Goal: Task Accomplishment & Management: Manage account settings

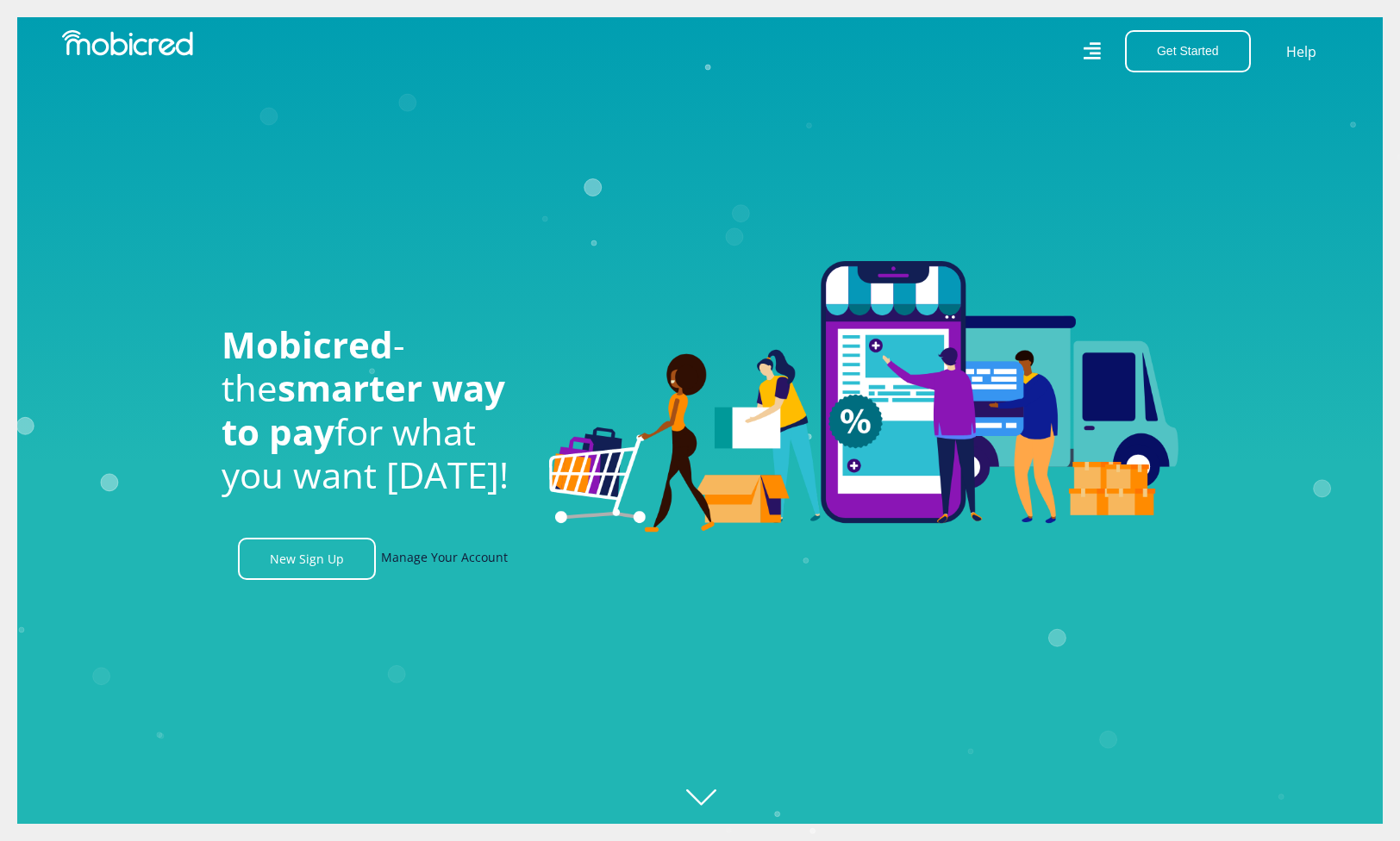
scroll to position [0, 1228]
click at [473, 554] on link "Manage Your Account" at bounding box center [444, 558] width 126 height 42
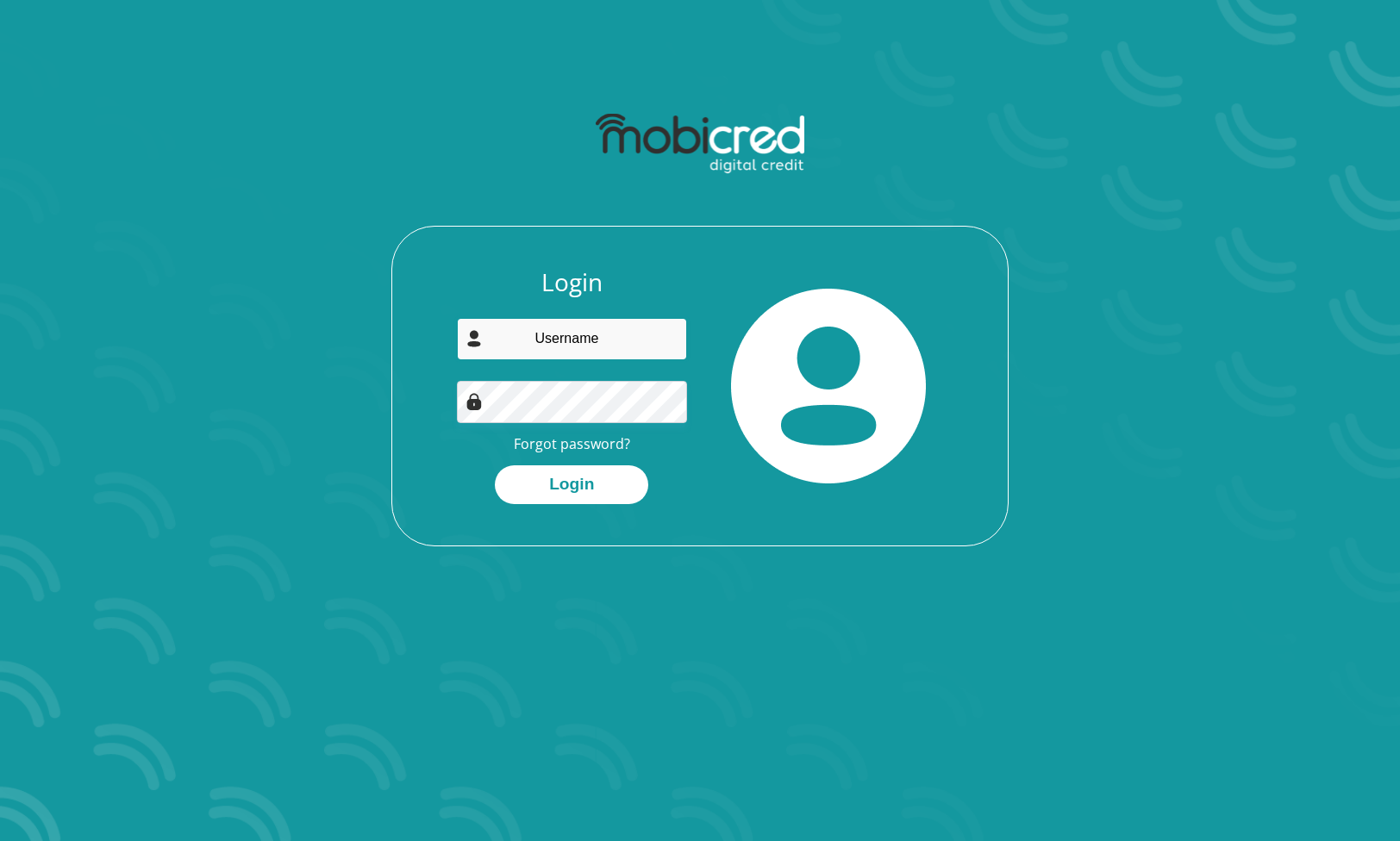
click at [580, 334] on input "email" at bounding box center [572, 339] width 231 height 42
type input "shaun.culver@gmail.com"
click at [577, 470] on button "Login" at bounding box center [571, 485] width 154 height 39
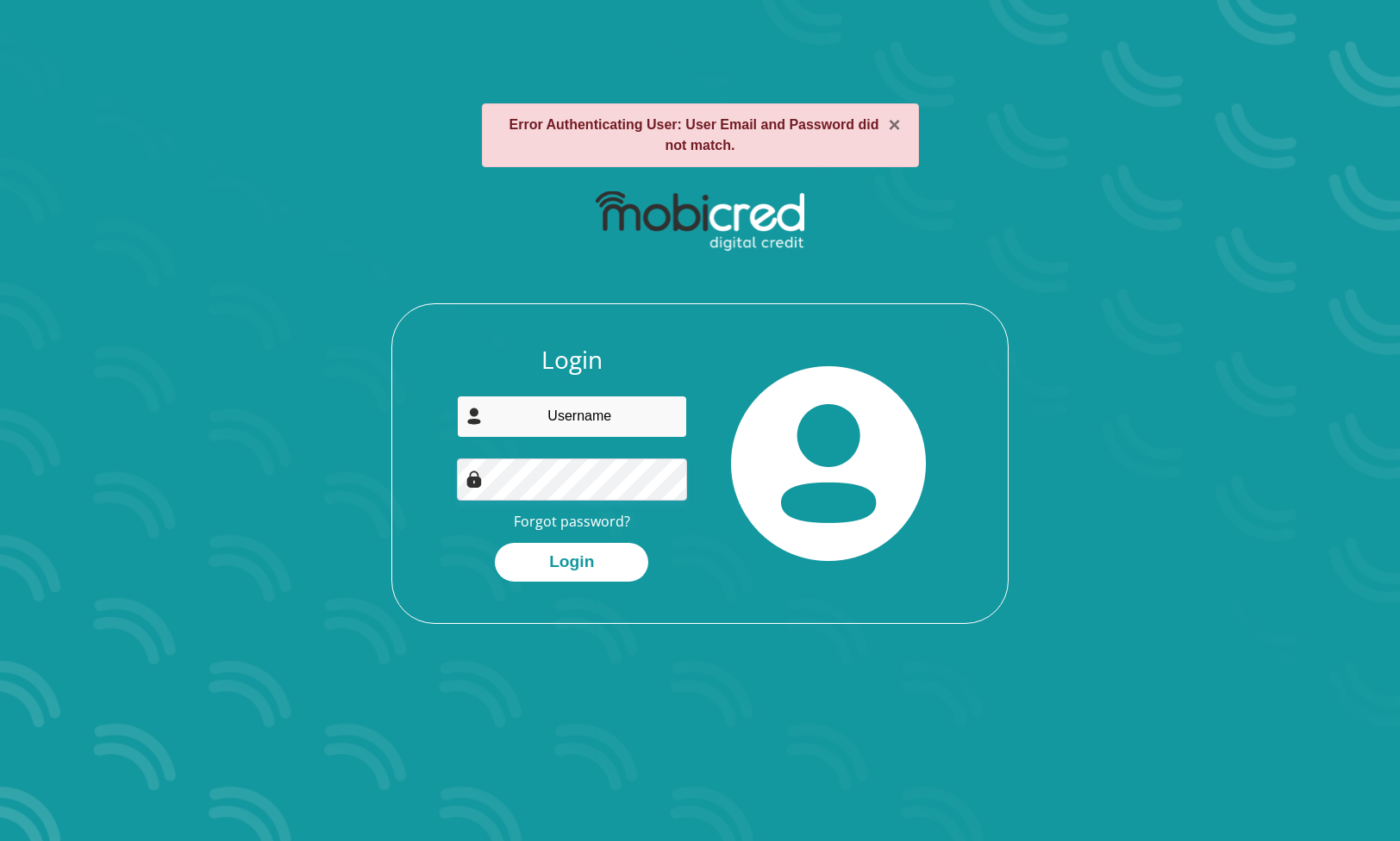
click at [578, 418] on input "email" at bounding box center [572, 416] width 231 height 42
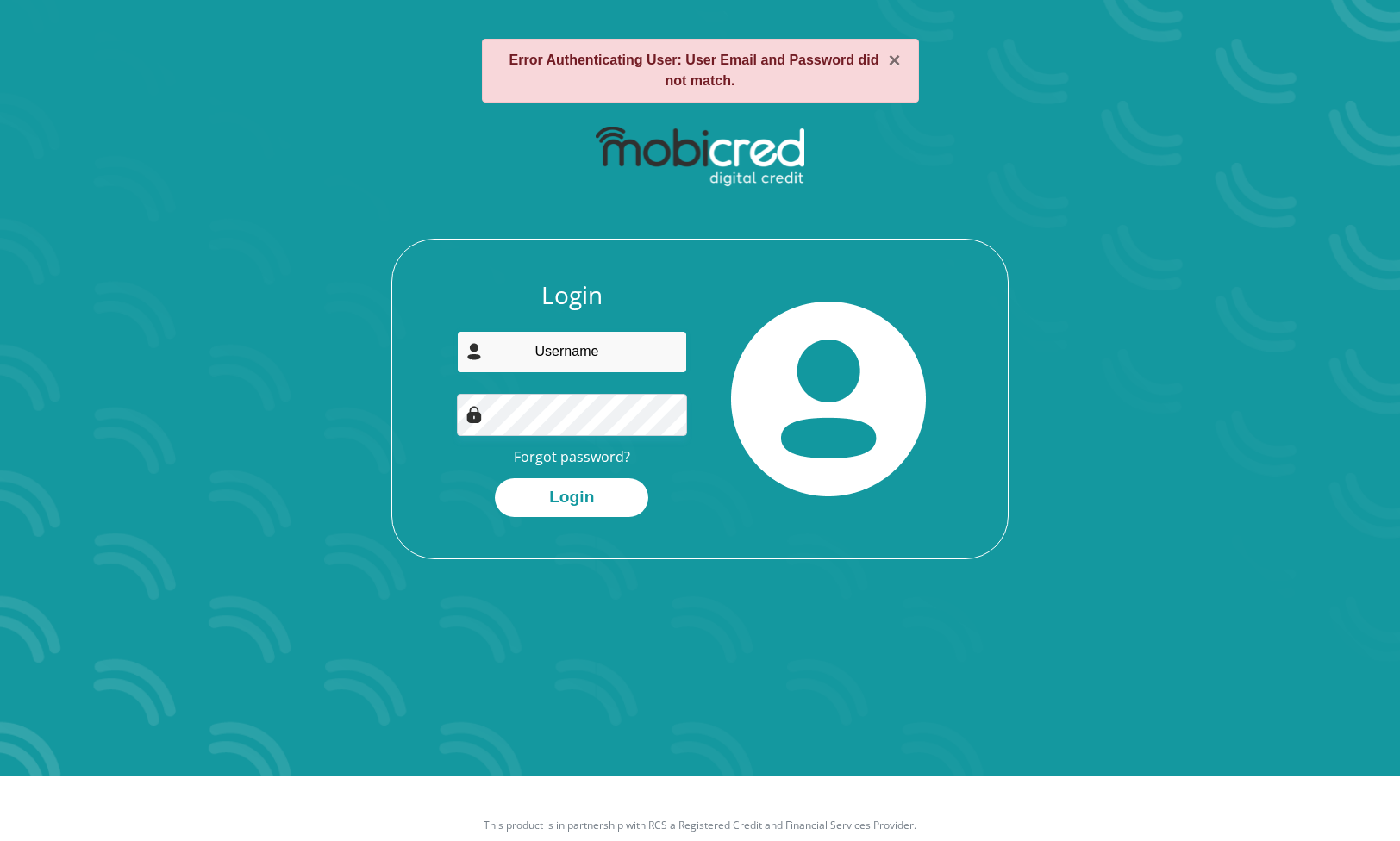
scroll to position [67, 0]
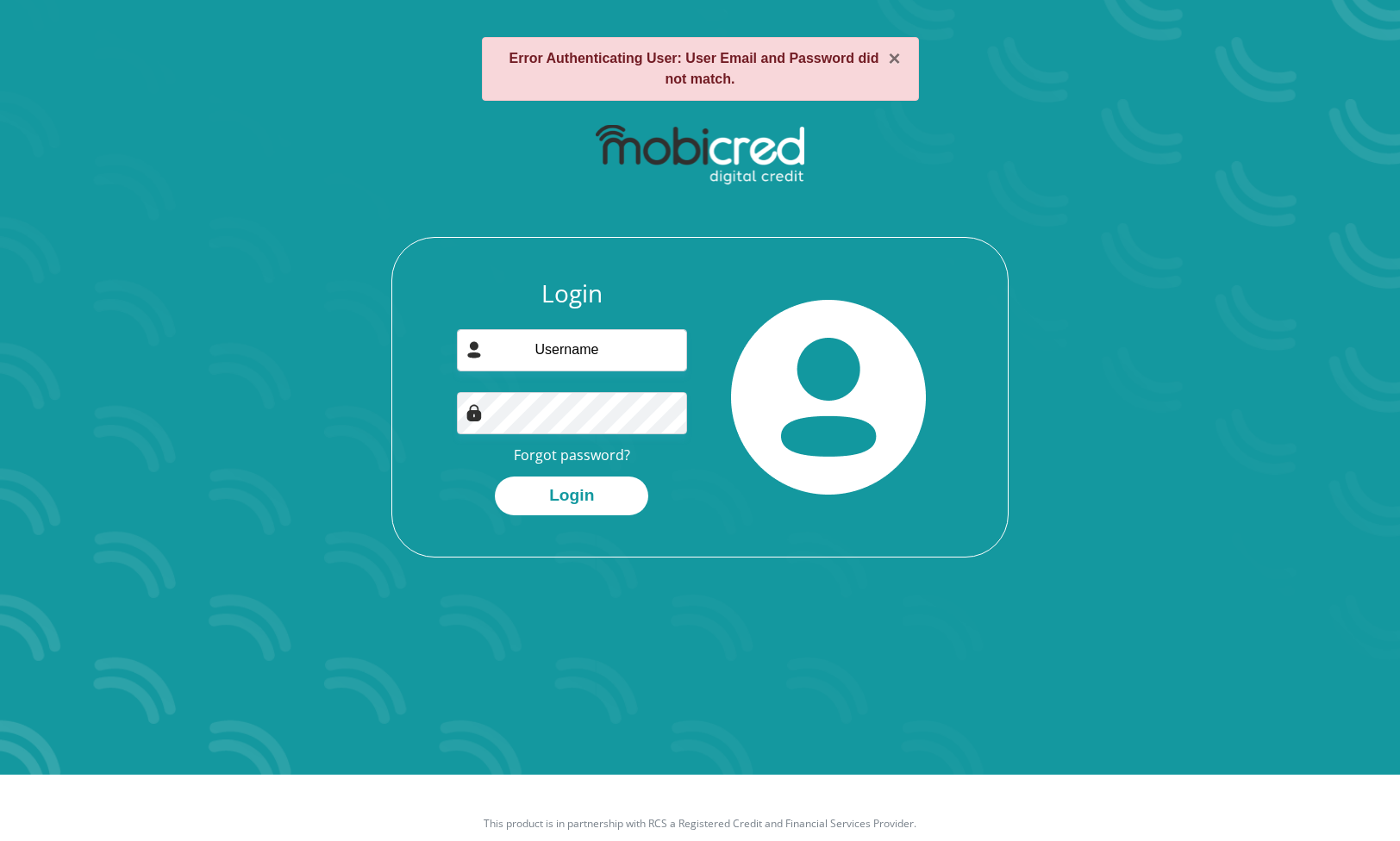
type input "shaun.culver@icloud.com"
click at [568, 503] on button "Login" at bounding box center [571, 496] width 154 height 39
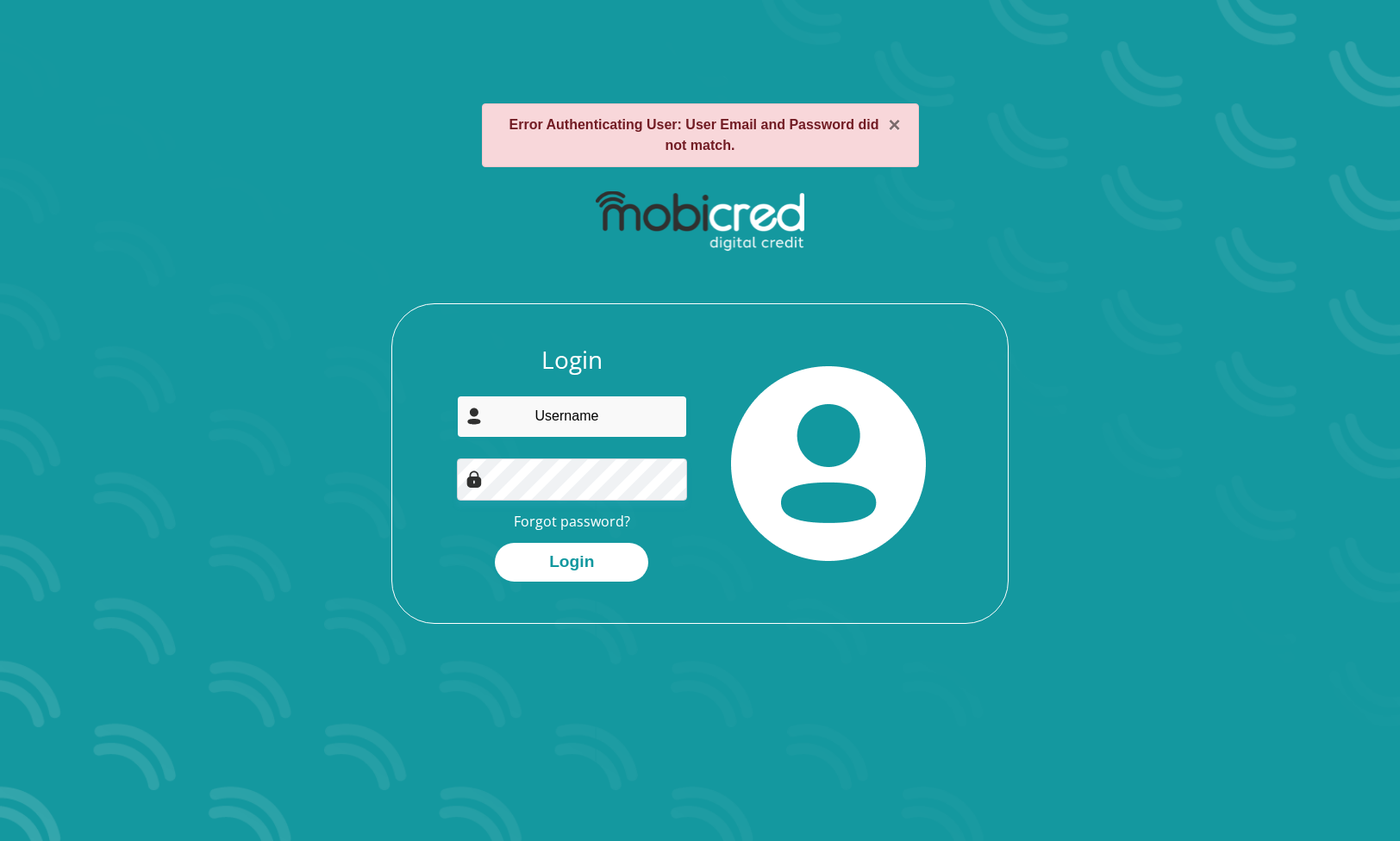
click at [592, 408] on input "email" at bounding box center [572, 416] width 231 height 42
type input "shaun.culver@icloud.com"
click at [545, 420] on input "shaun.culver@icloud.com" at bounding box center [572, 416] width 231 height 42
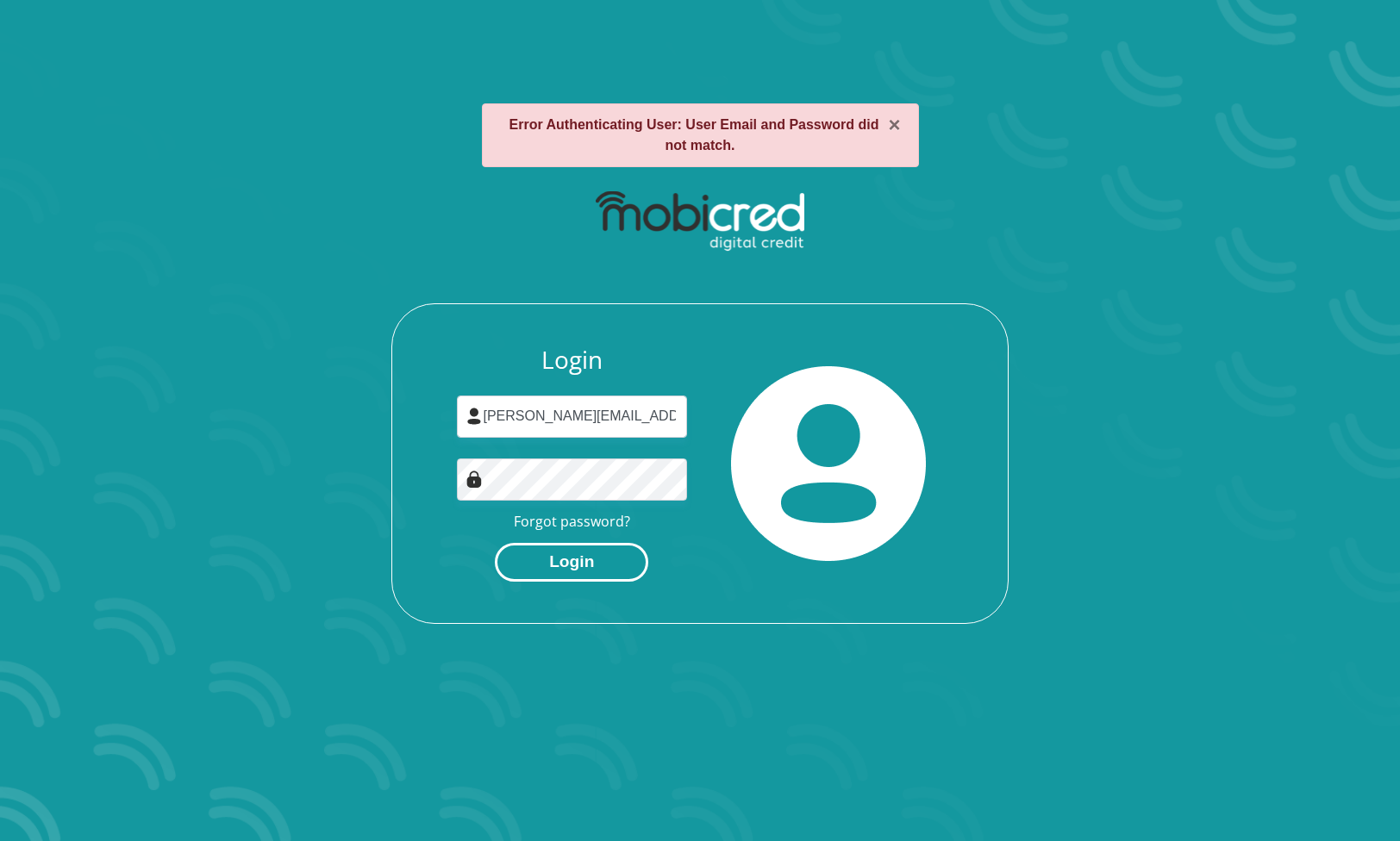
click at [559, 558] on button "Login" at bounding box center [571, 562] width 154 height 39
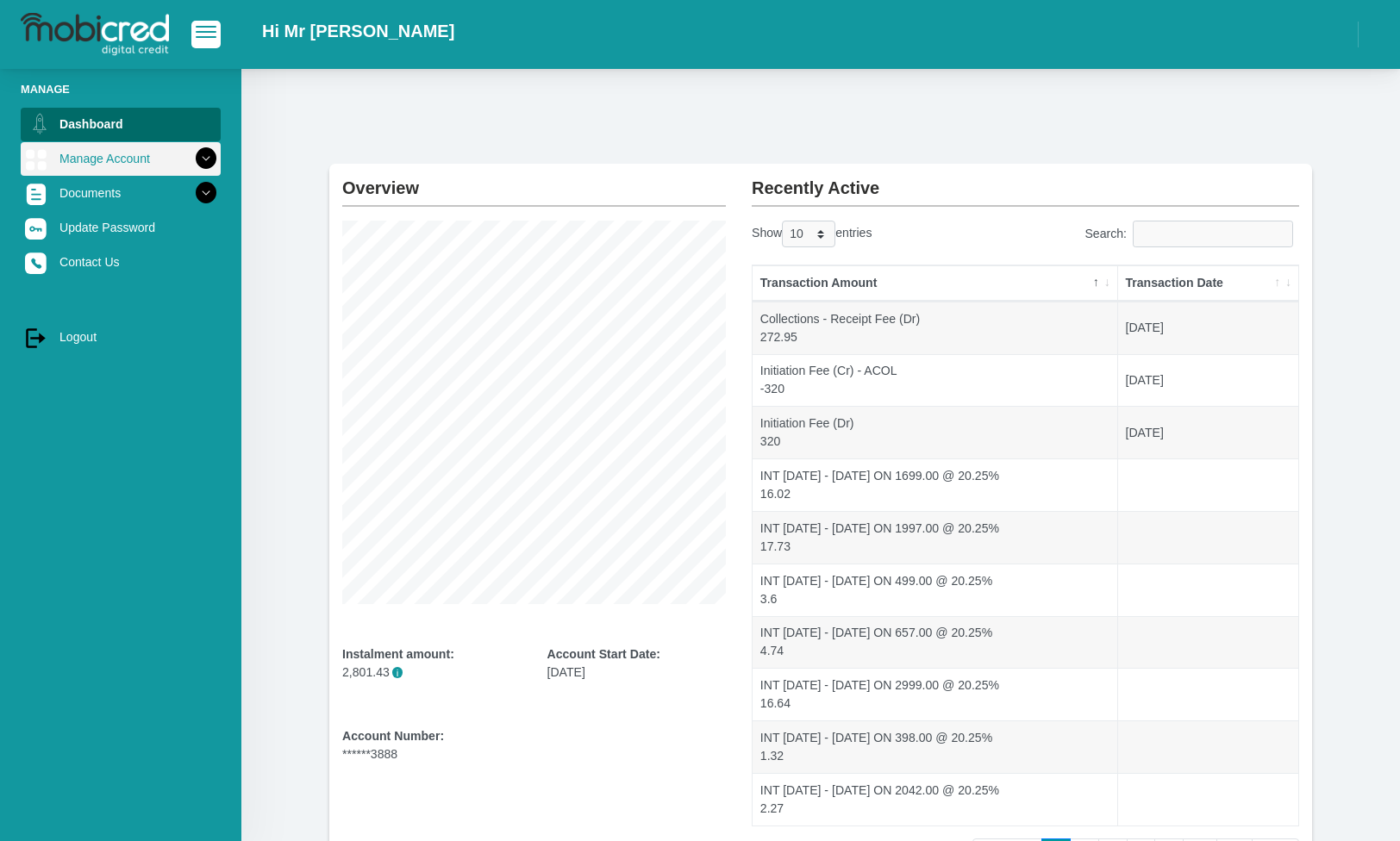
click at [204, 159] on icon at bounding box center [206, 158] width 29 height 29
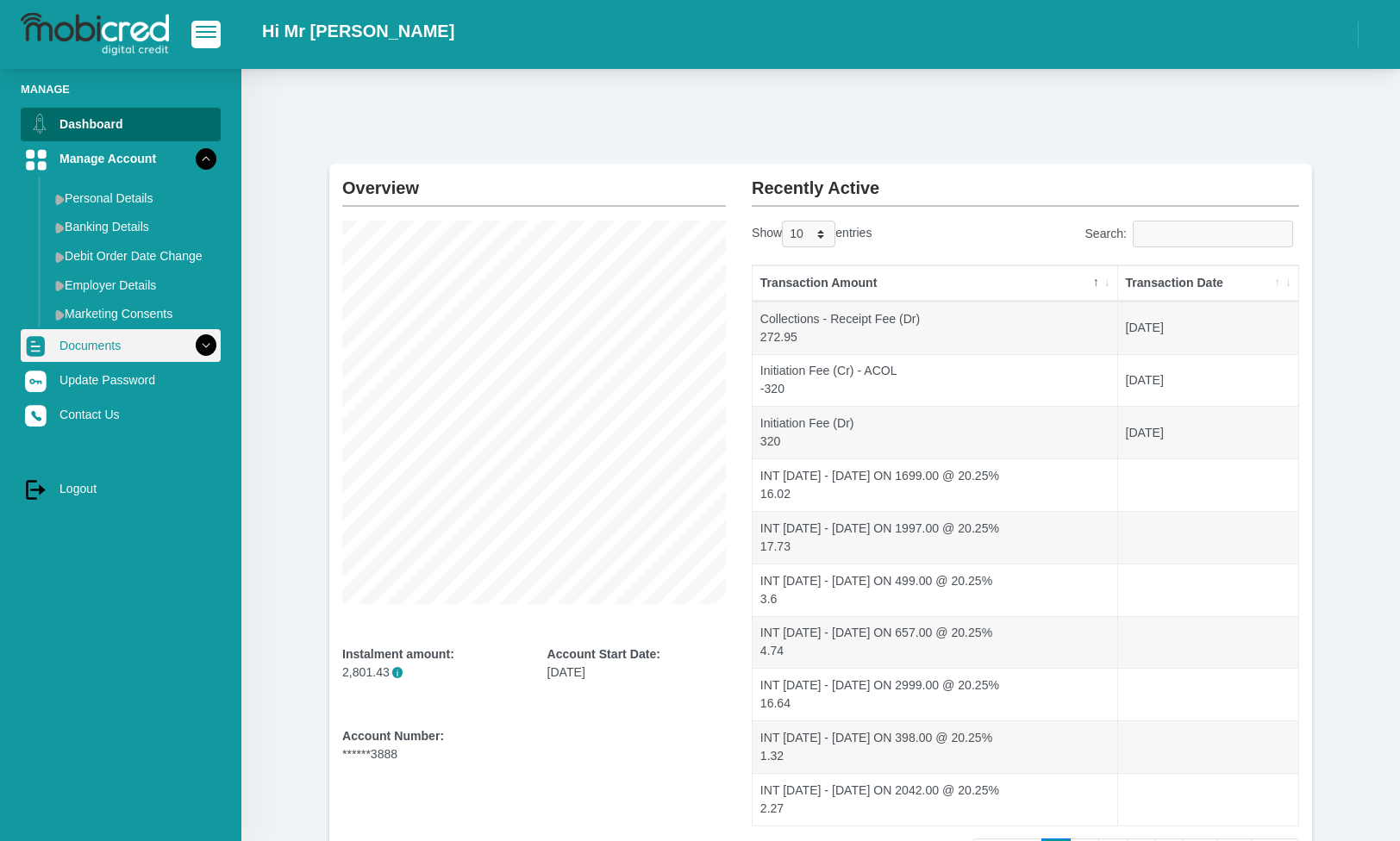
click at [101, 344] on link "Documents" at bounding box center [121, 345] width 200 height 32
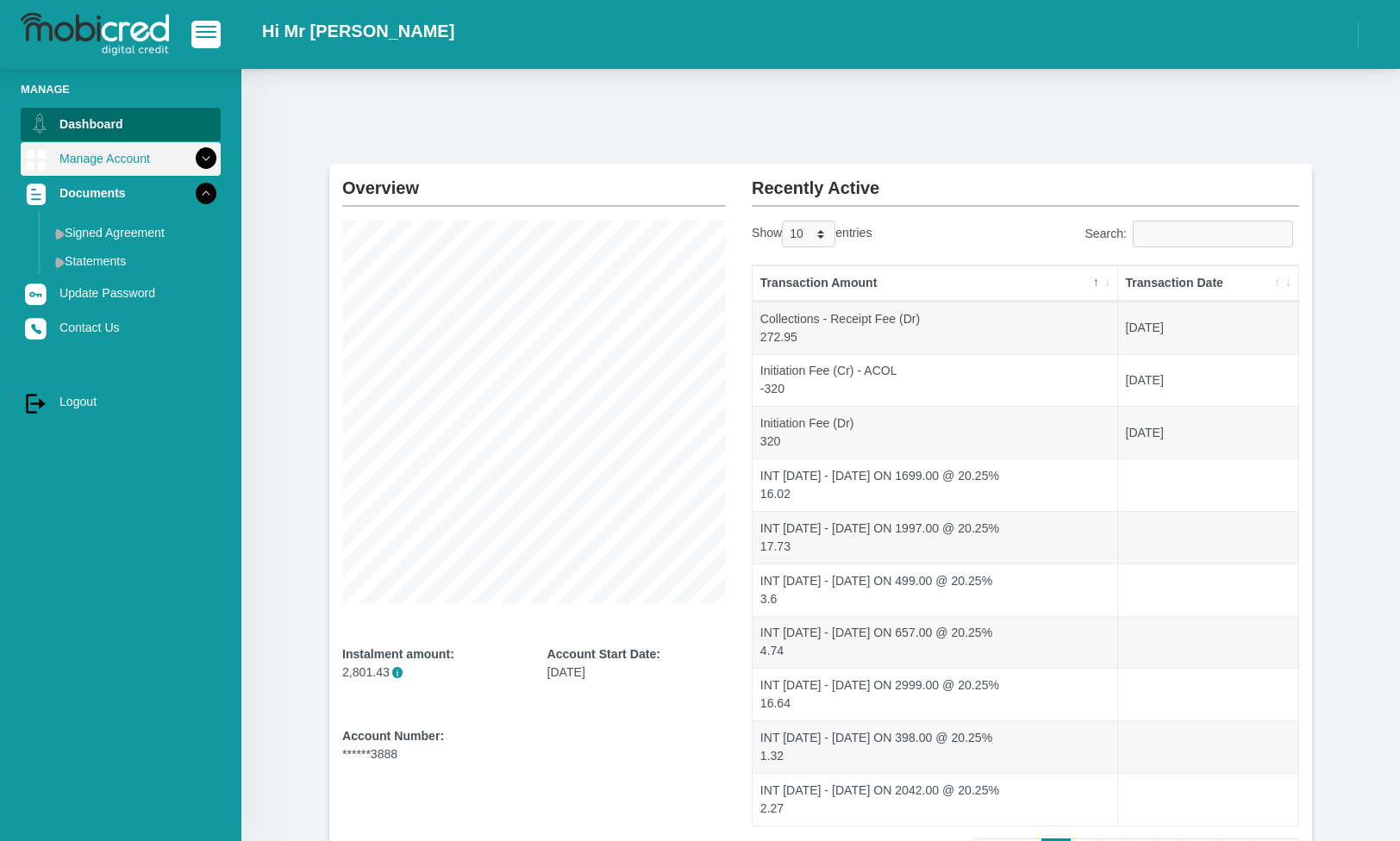
click at [112, 155] on link "Manage Account" at bounding box center [121, 158] width 200 height 32
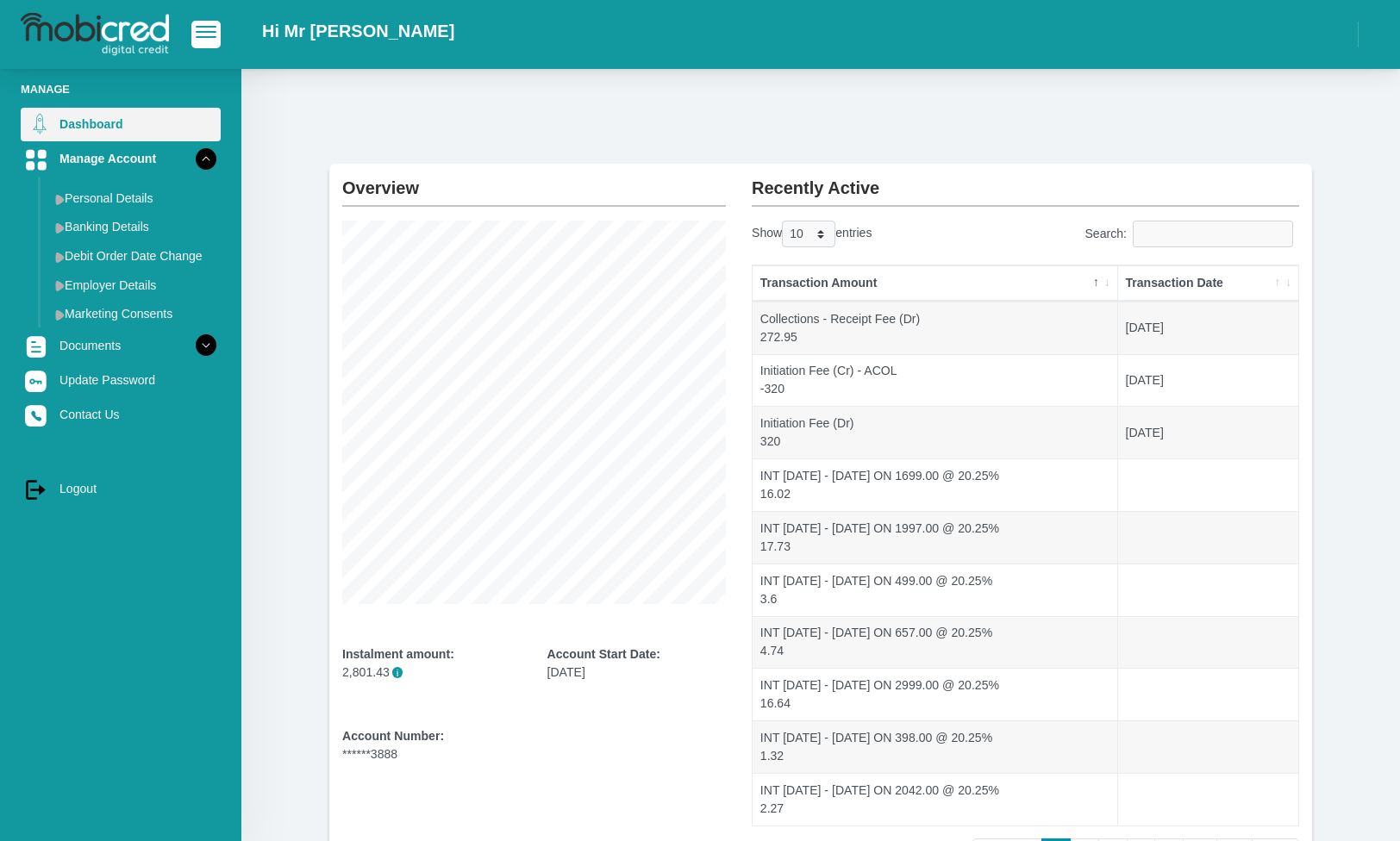
click at [116, 135] on link "Dashboard" at bounding box center [121, 124] width 200 height 32
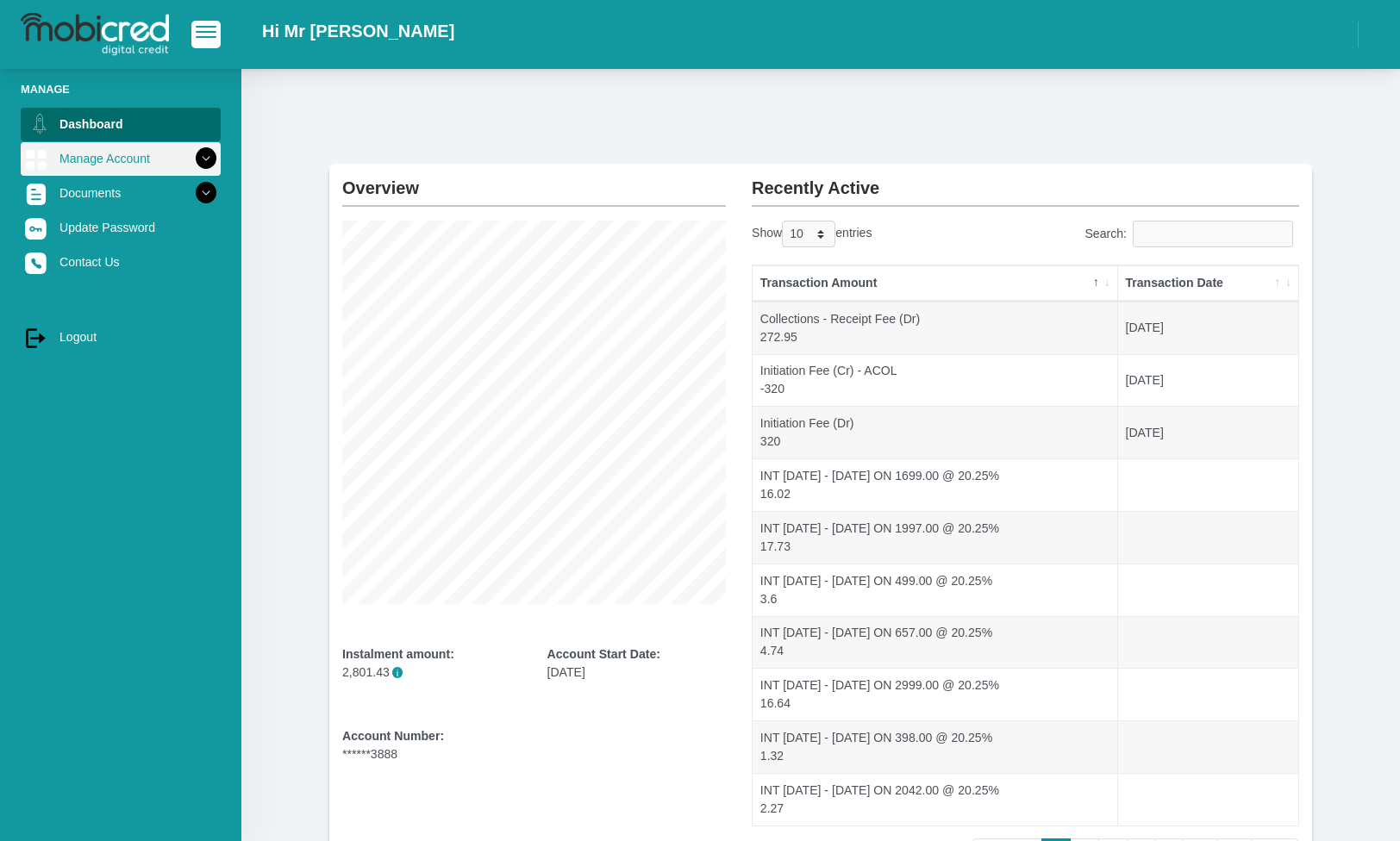
click at [205, 163] on icon at bounding box center [206, 158] width 29 height 29
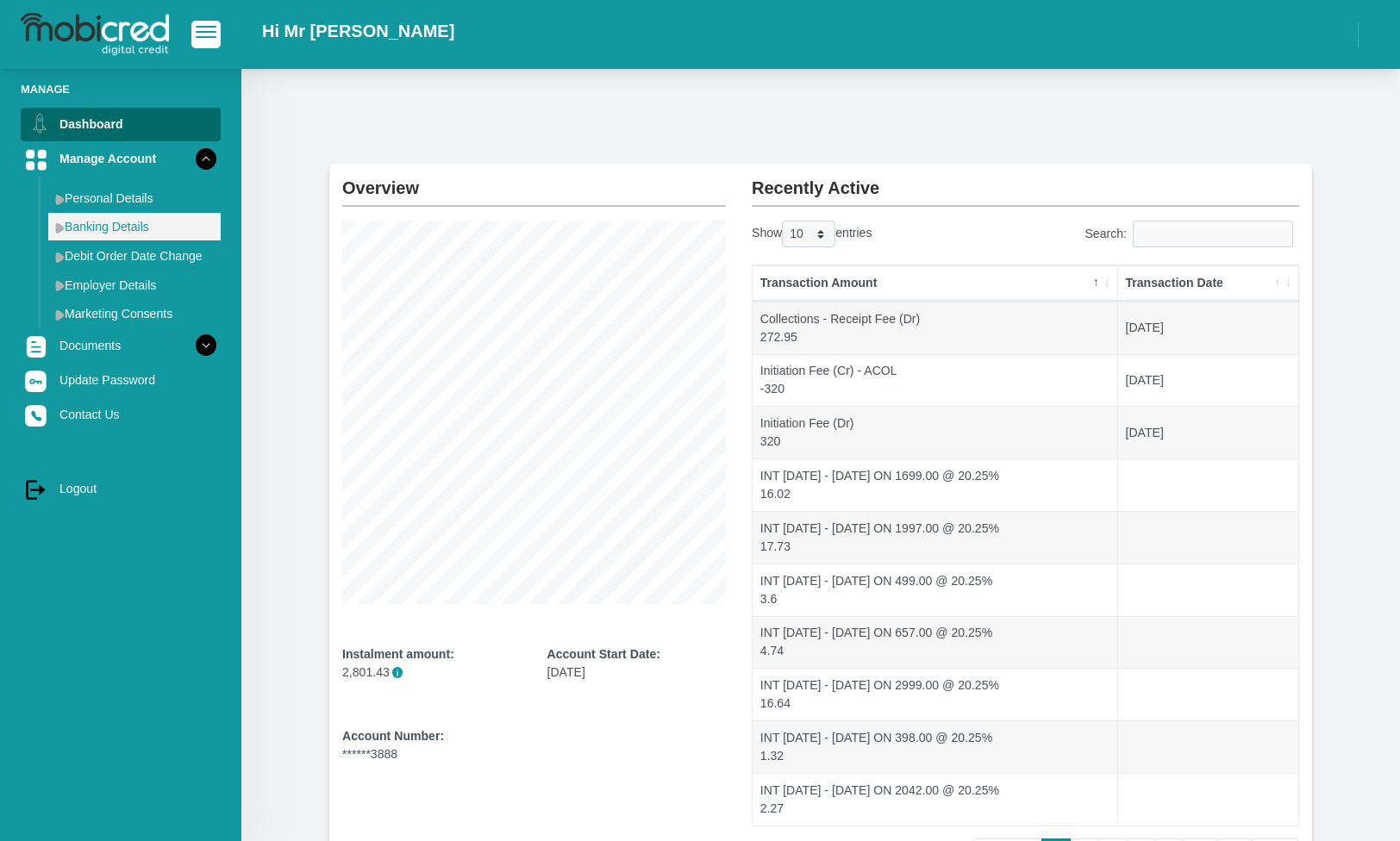
click at [56, 228] on img at bounding box center [60, 227] width 10 height 11
click at [68, 195] on link "Personal Details" at bounding box center [134, 198] width 172 height 27
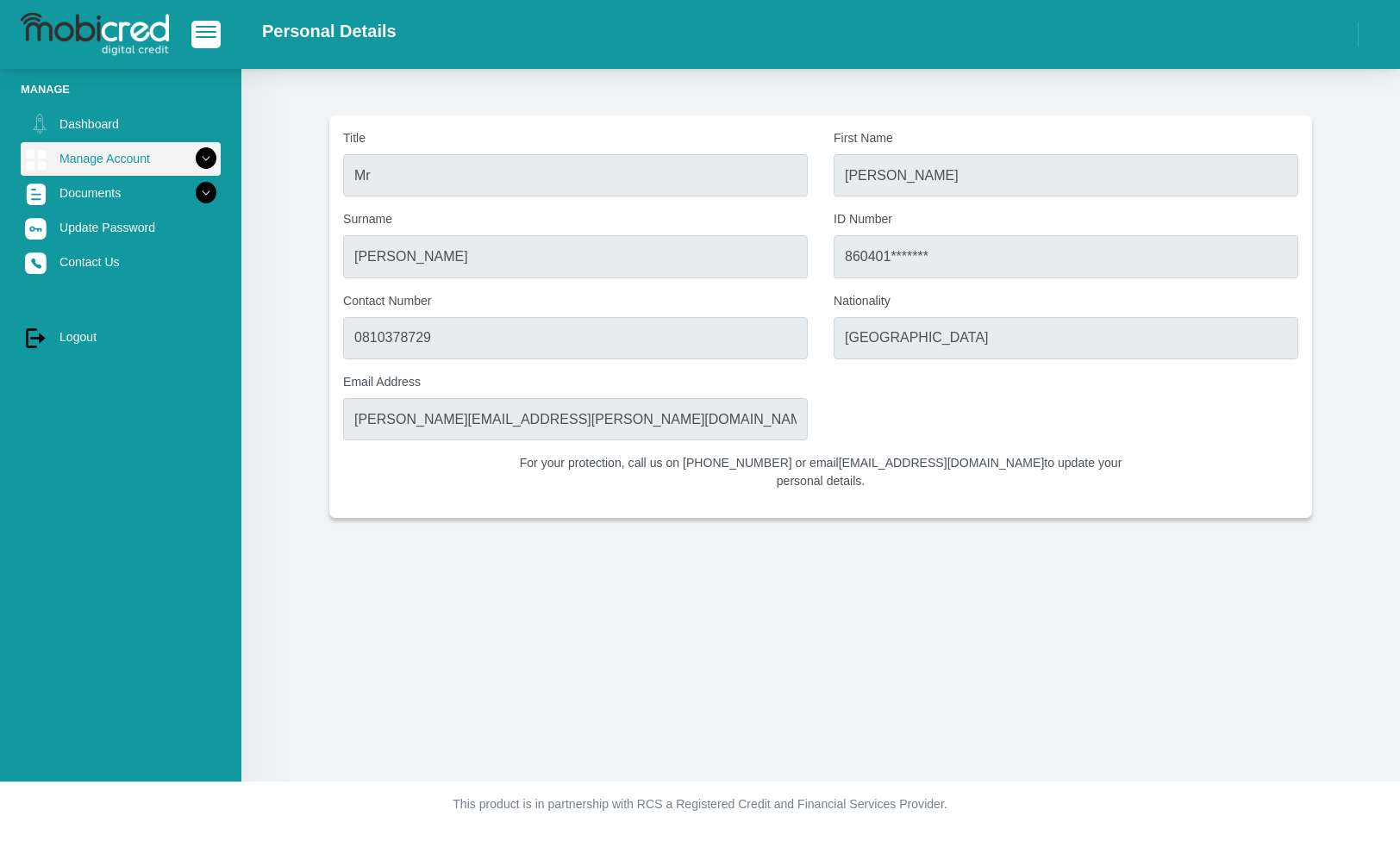
click at [181, 159] on link "Manage Account" at bounding box center [121, 158] width 200 height 32
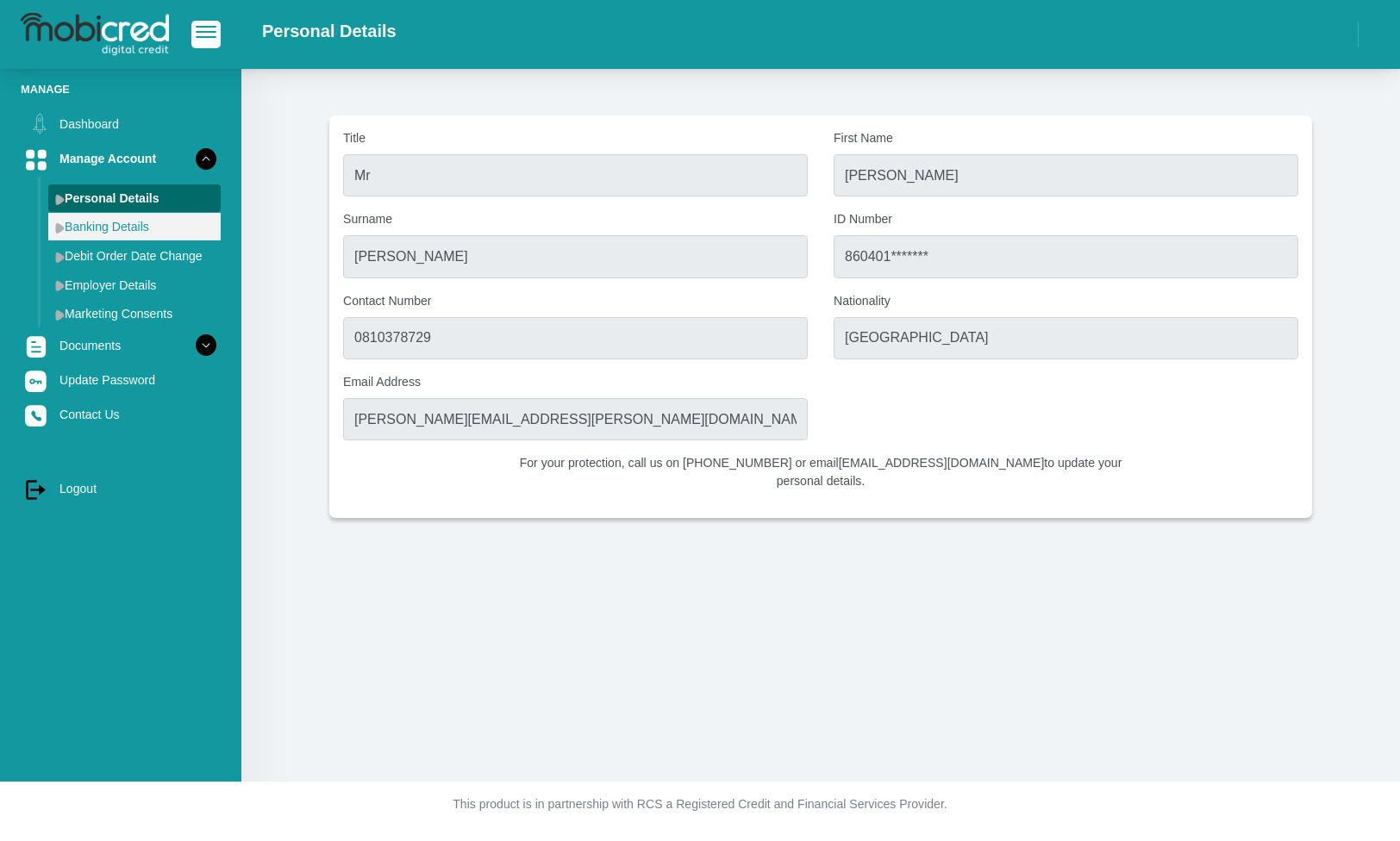
click at [119, 221] on link "Banking Details" at bounding box center [134, 226] width 172 height 27
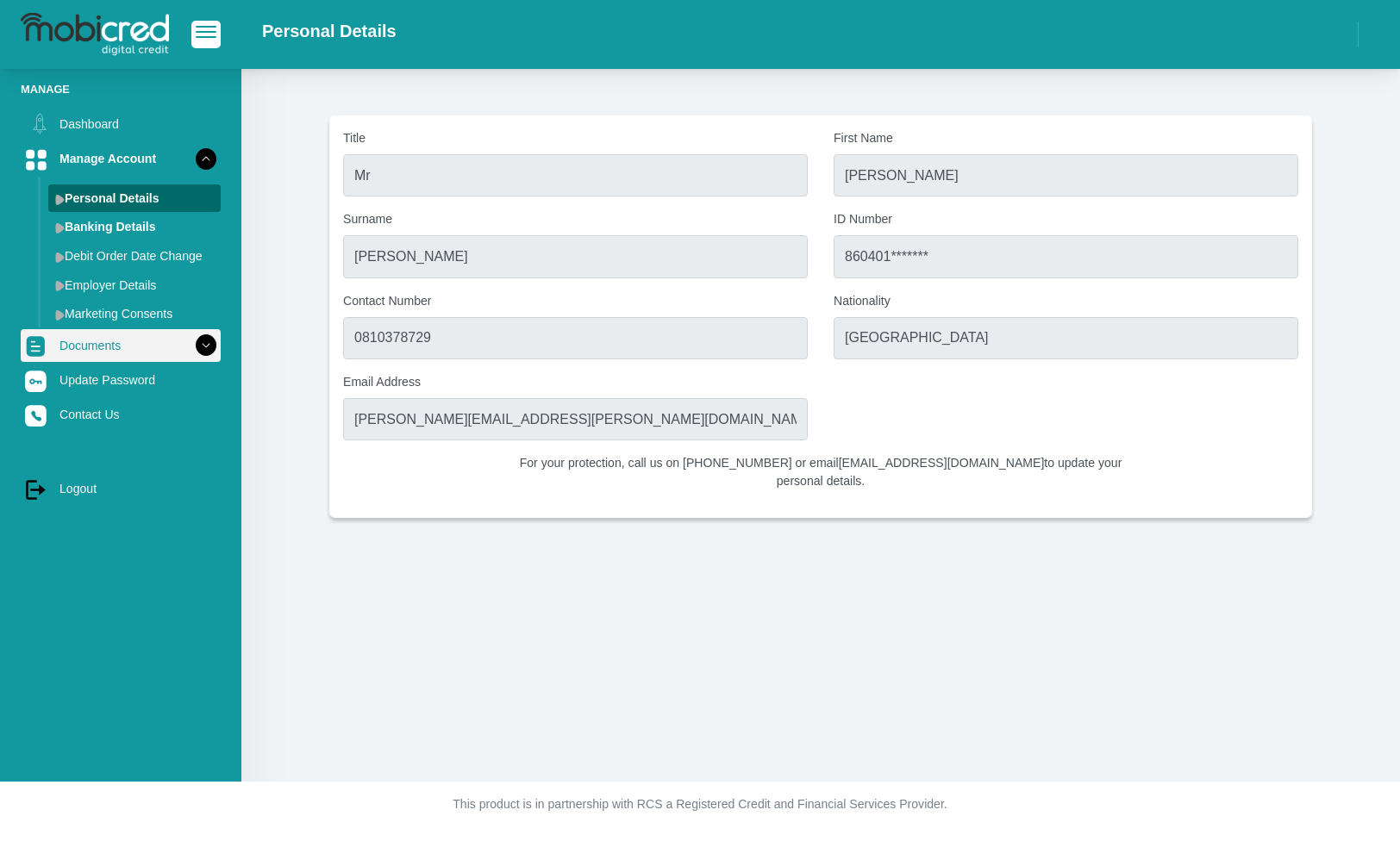
click at [121, 334] on link "Documents" at bounding box center [121, 345] width 200 height 32
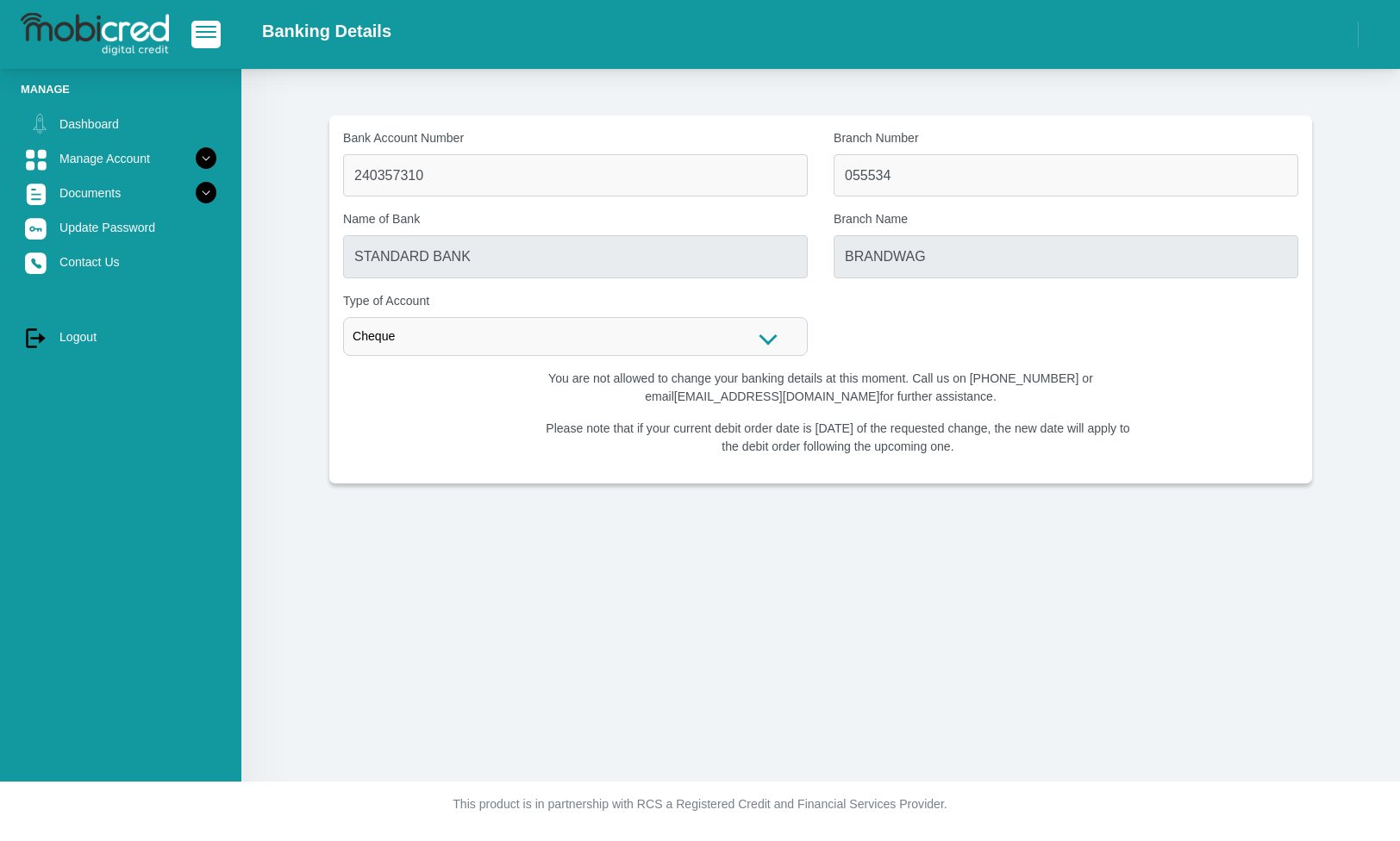
click at [115, 115] on link "Dashboard" at bounding box center [121, 124] width 200 height 32
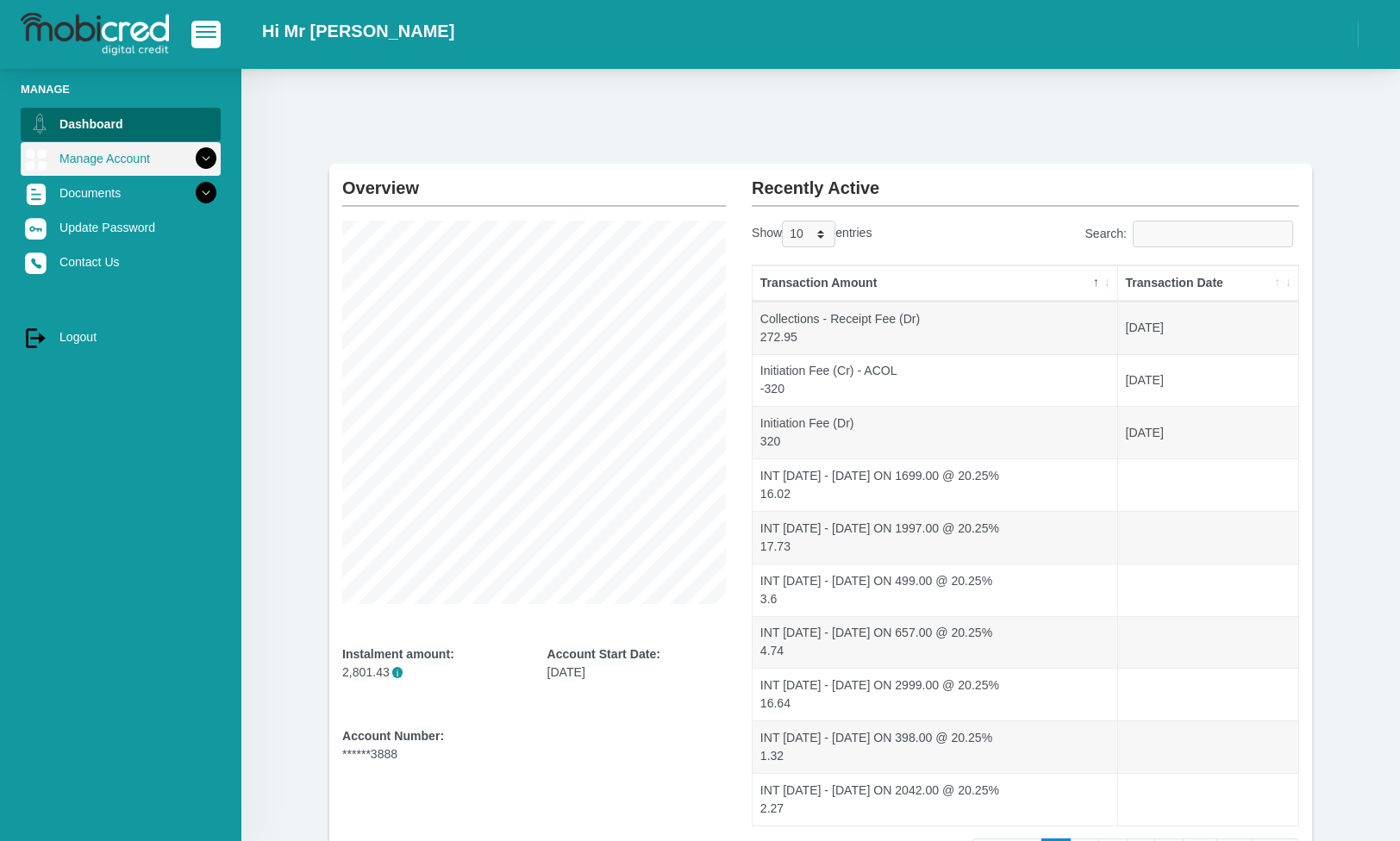
click at [211, 159] on icon at bounding box center [206, 158] width 29 height 29
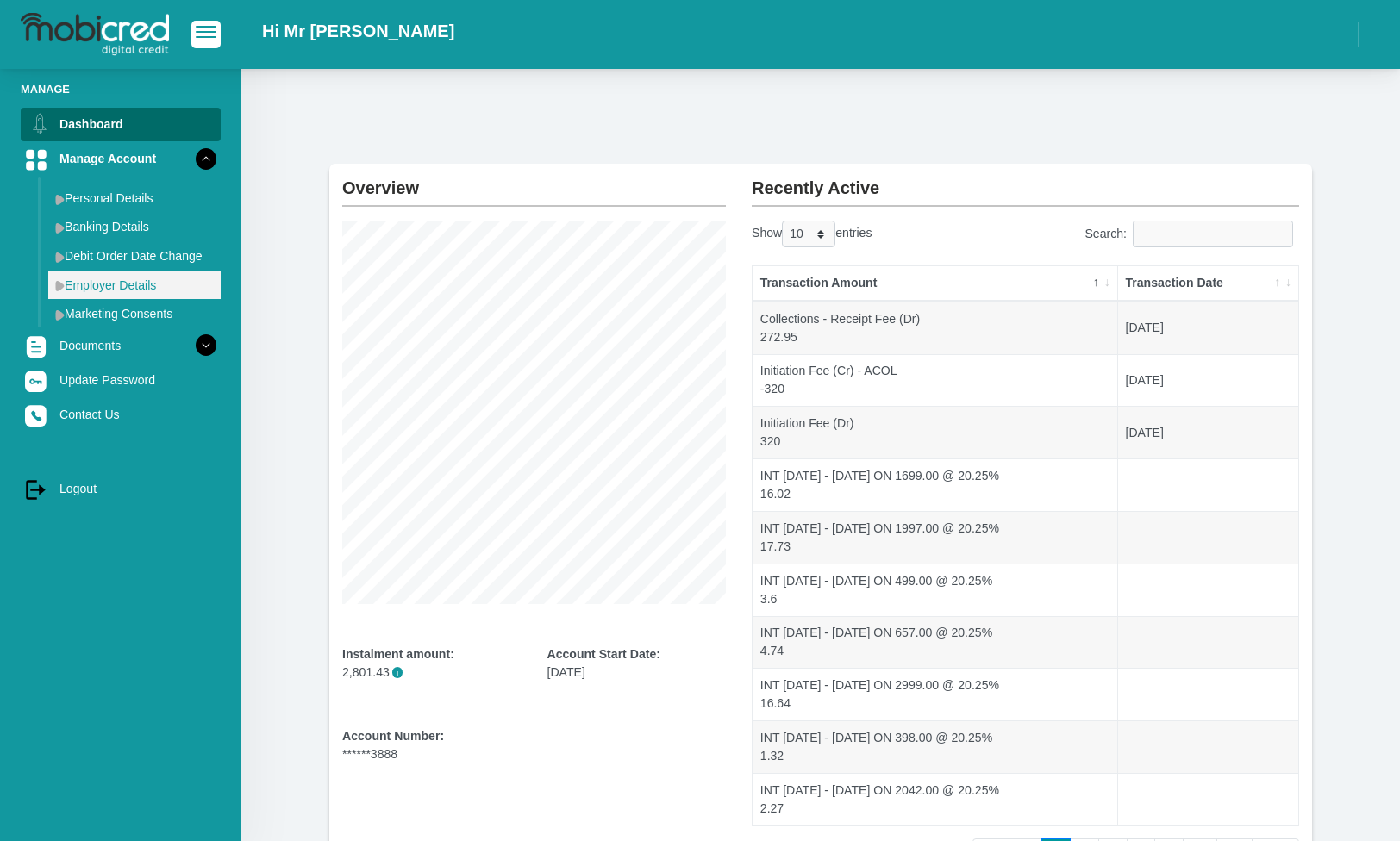
click at [58, 285] on img at bounding box center [60, 285] width 10 height 11
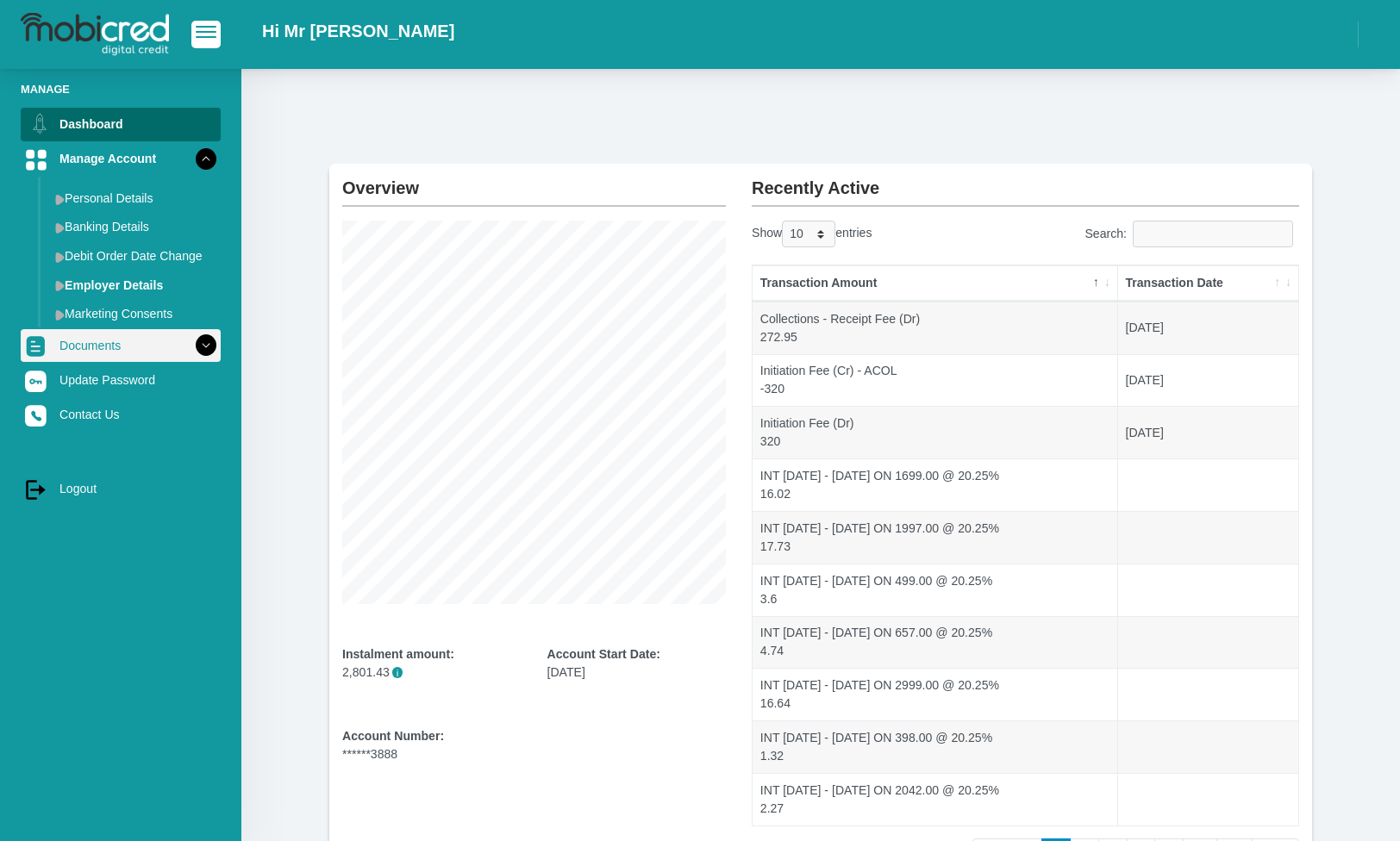
click at [209, 352] on icon at bounding box center [206, 345] width 29 height 29
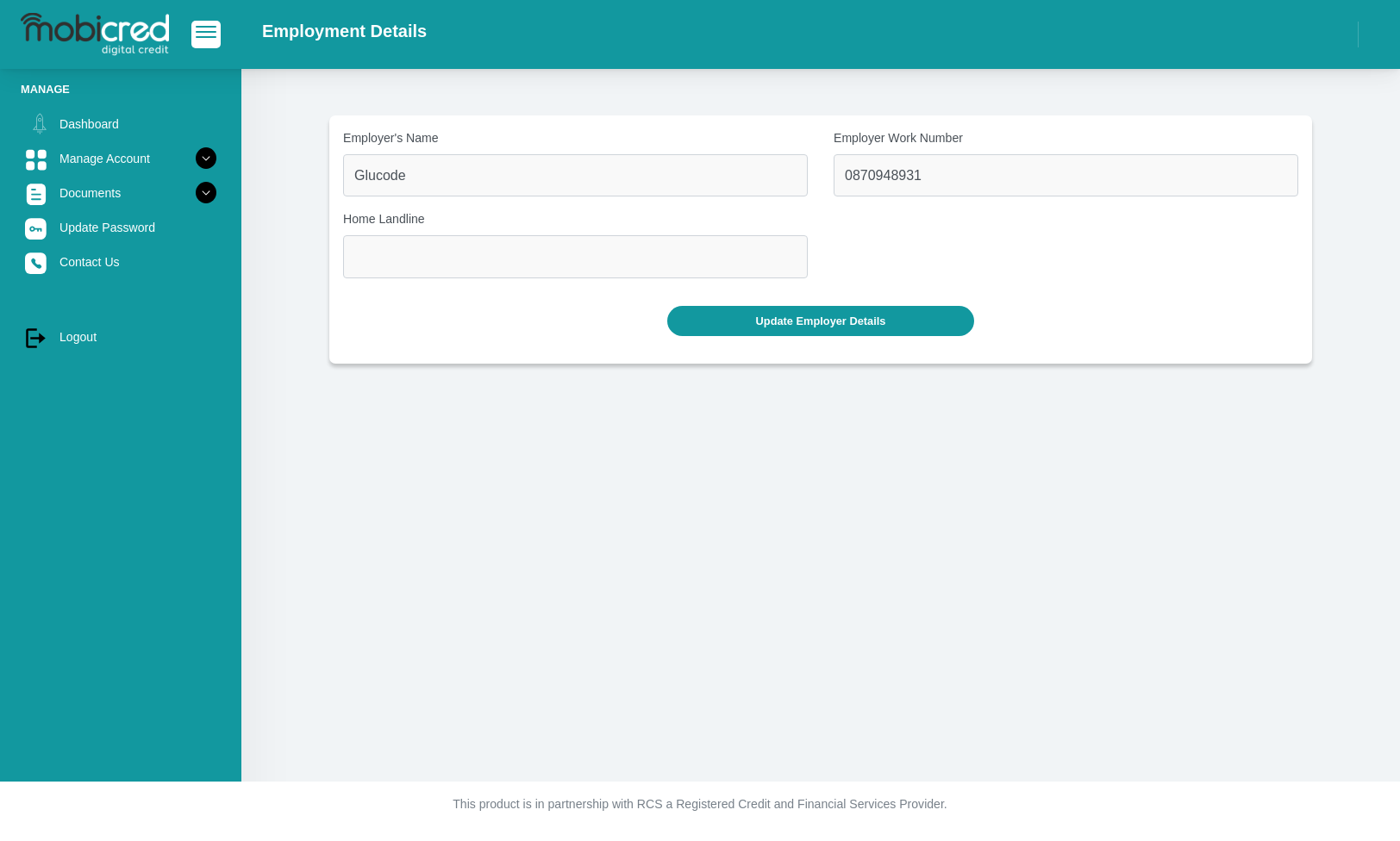
click at [208, 163] on icon at bounding box center [206, 158] width 29 height 29
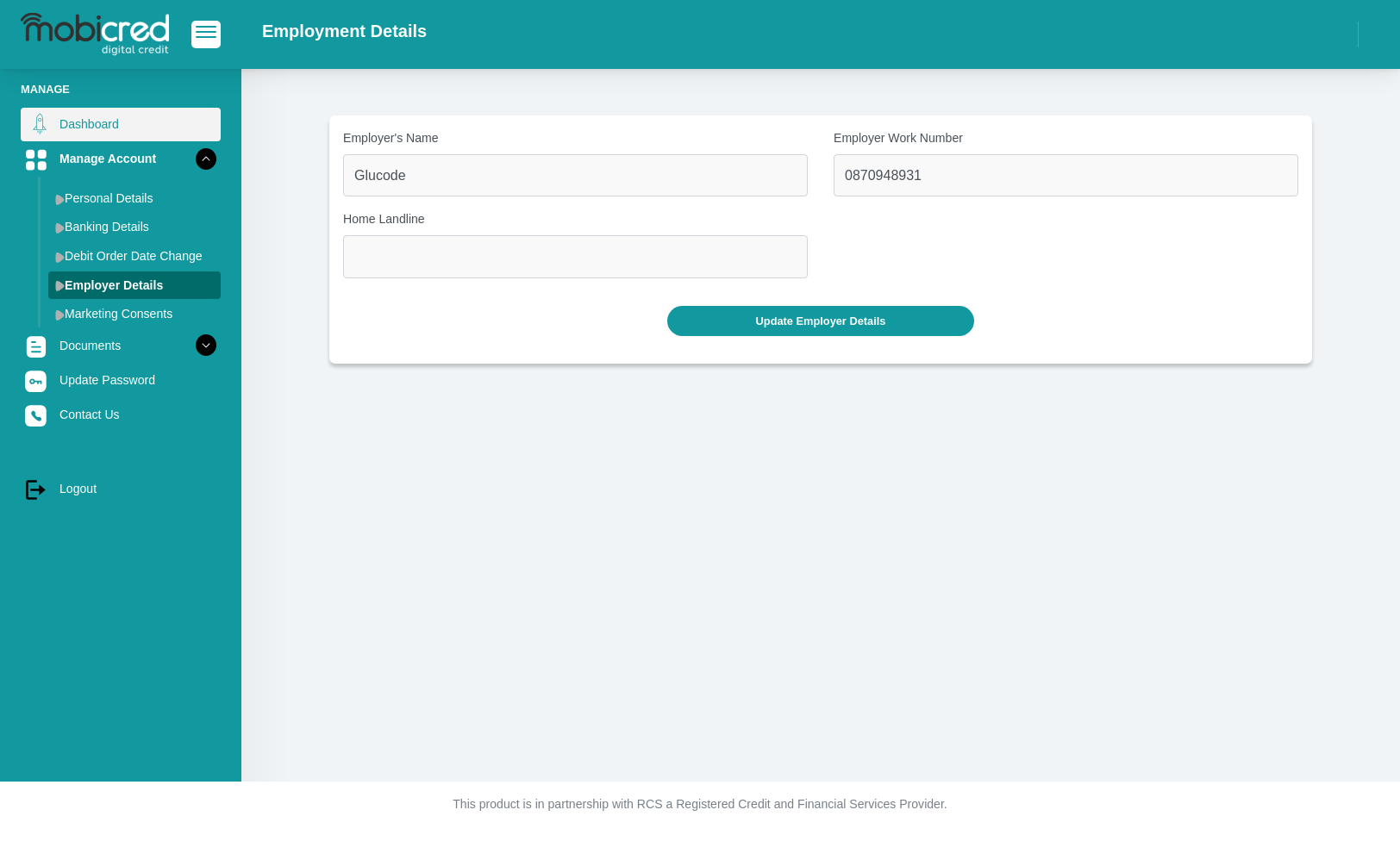
click at [87, 129] on link "Dashboard" at bounding box center [121, 124] width 200 height 32
